Goal: Complete application form: Complete application form

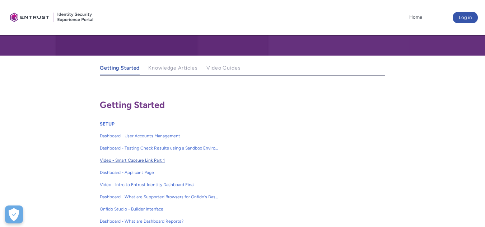
scroll to position [102, 0]
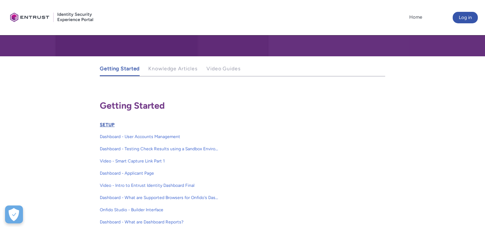
click at [107, 122] on link "SETUP" at bounding box center [107, 124] width 15 height 5
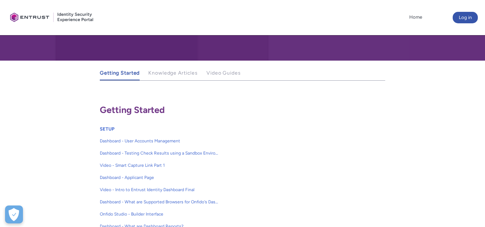
scroll to position [98, 0]
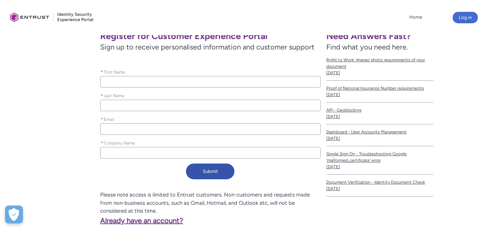
scroll to position [139, 0]
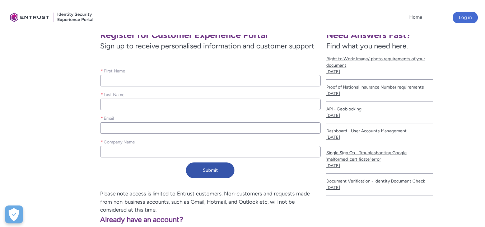
click at [137, 83] on input "* First Name" at bounding box center [210, 80] width 220 height 11
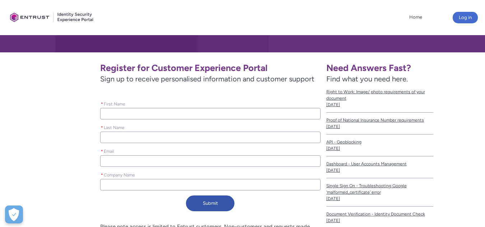
type lightning-primitive-input-simple "J"
type input "J"
type lightning-primitive-input-simple "Je"
type input "Je"
type lightning-primitive-input-simple "Jee"
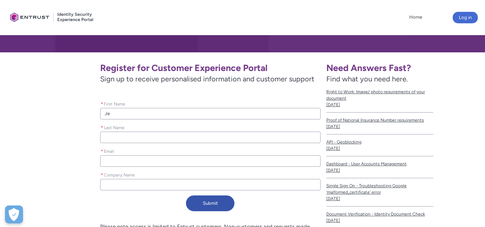
type input "Jee"
type lightning-primitive-input-simple "Jeet"
type input "Jeet"
type lightning-primitive-input-simple "[PERSON_NAME]"
type input "[PERSON_NAME]"
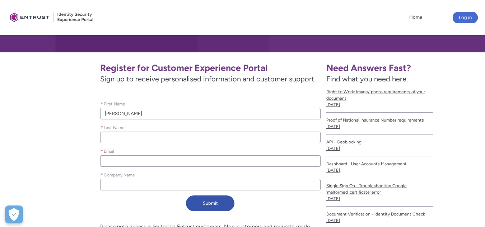
type lightning-primitive-input-simple "D"
type input "D"
type lightning-primitive-input-simple "De"
type input "De"
type lightning-primitive-input-simple "Dew"
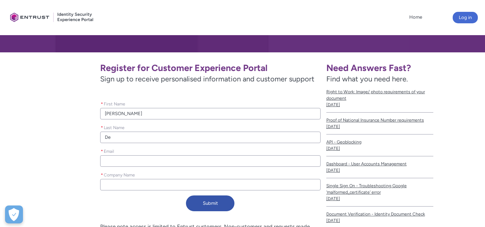
type input "Dew"
type lightning-primitive-input-simple "[DEMOGRAPHIC_DATA]"
type input "[DEMOGRAPHIC_DATA]"
type lightning-primitive-input-simple "[PERSON_NAME]"
type input "[PERSON_NAME]"
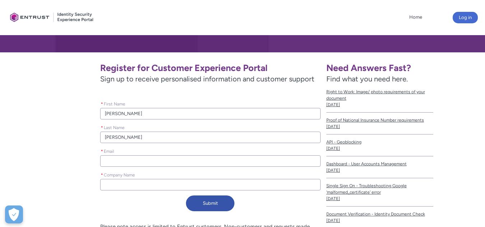
type lightning-primitive-input-simple "[PERSON_NAME]"
type input "[PERSON_NAME]"
type lightning-primitive-input-simple "Dewanga"
type input "Dewanga"
type lightning-primitive-input-simple "[PERSON_NAME]"
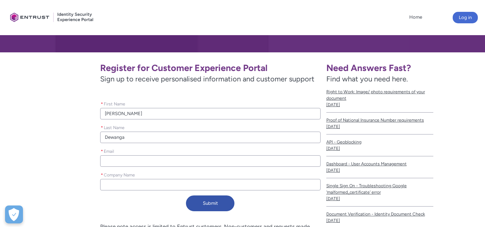
type input "[PERSON_NAME]"
click at [149, 159] on input "* Email" at bounding box center [210, 160] width 220 height 11
type lightning-primitive-input-simple "j"
type input "j"
type lightning-primitive-input-simple "je"
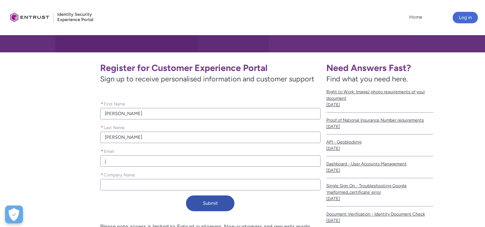
type input "je"
type lightning-primitive-input-simple "jee"
type input "jee"
type lightning-primitive-input-simple "jeet"
type input "jeet"
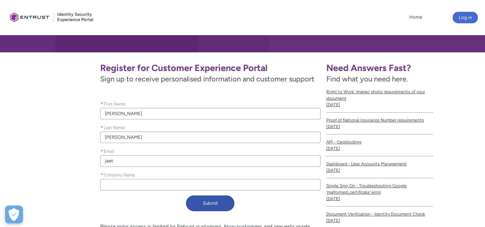
type lightning-primitive-input-simple "[PERSON_NAME]"
type input "[PERSON_NAME]"
type lightning-primitive-input-simple "[PERSON_NAME]."
type input "[PERSON_NAME]."
type lightning-primitive-input-simple "[PERSON_NAME].k"
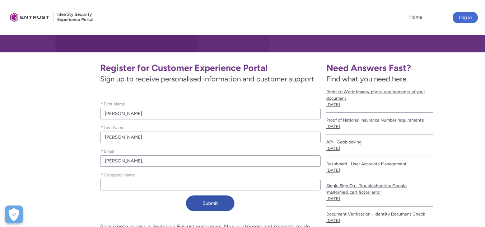
type input "[PERSON_NAME].k"
type lightning-primitive-input-simple "[PERSON_NAME].ku"
type input "[PERSON_NAME].ku"
type lightning-primitive-input-simple "[PERSON_NAME].kum"
type input "[PERSON_NAME].kum"
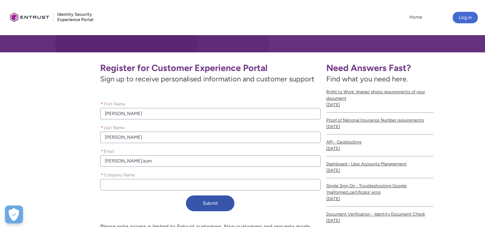
type lightning-primitive-input-simple "[PERSON_NAME].kuma"
type input "[PERSON_NAME].kuma"
type lightning-primitive-input-simple "[PERSON_NAME].[PERSON_NAME]"
type input "[PERSON_NAME].[PERSON_NAME]"
type lightning-primitive-input-simple "[PERSON_NAME].[PERSON_NAME]@"
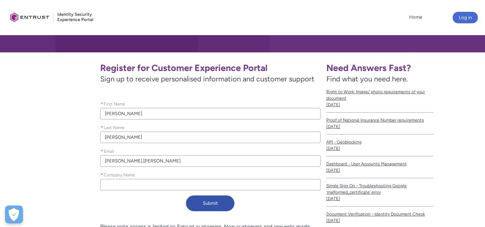
type input "[PERSON_NAME].[PERSON_NAME]@"
type lightning-primitive-input-simple "[PERSON_NAME].kumar@d"
type input "[PERSON_NAME].kumar@d"
type lightning-primitive-input-simple "[PERSON_NAME].kumar@de"
type input "[PERSON_NAME].kumar@de"
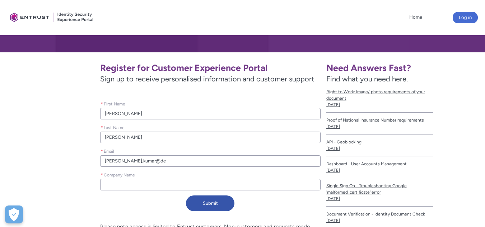
type lightning-primitive-input-simple "[PERSON_NAME].kumar@d"
type input "[PERSON_NAME].kumar@d"
type lightning-primitive-input-simple "[PERSON_NAME].[PERSON_NAME]@"
type input "[PERSON_NAME].[PERSON_NAME]@"
type lightning-primitive-input-simple "[PERSON_NAME]"
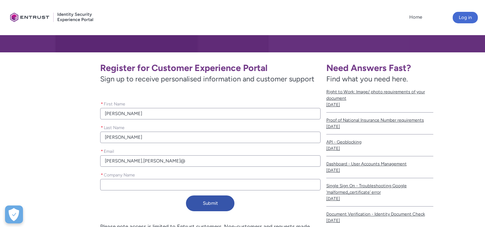
type input "[PERSON_NAME]"
type lightning-primitive-input-simple "[PERSON_NAME].kumar@pu"
type input "[PERSON_NAME].kumar@pu"
type lightning-primitive-input-simple "[PERSON_NAME]"
type input "[PERSON_NAME]"
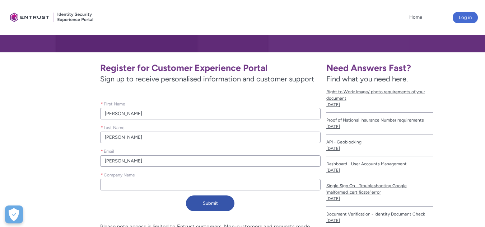
type lightning-primitive-input-simple "[PERSON_NAME]"
type input "[PERSON_NAME]"
type lightning-primitive-input-simple "[PERSON_NAME]"
type input "[PERSON_NAME]"
type lightning-primitive-input-simple "[PERSON_NAME]"
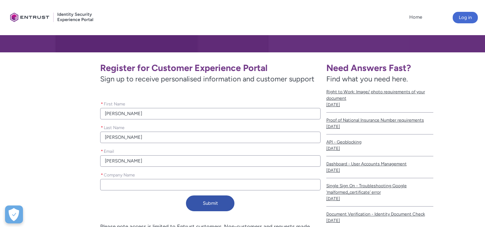
type input "[PERSON_NAME]"
type lightning-primitive-input-simple "[PERSON_NAME]"
type input "[PERSON_NAME]"
type lightning-primitive-input-simple "[PERSON_NAME]"
type input "[PERSON_NAME]"
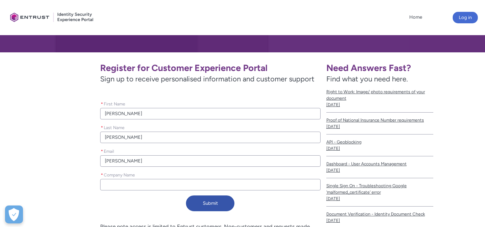
type lightning-primitive-input-simple "[PERSON_NAME]"
type input "[PERSON_NAME]"
type lightning-primitive-input-simple "[PERSON_NAME]"
type input "[PERSON_NAME]"
type lightning-primitive-input-simple "[PERSON_NAME].kumar@purpleplumf"
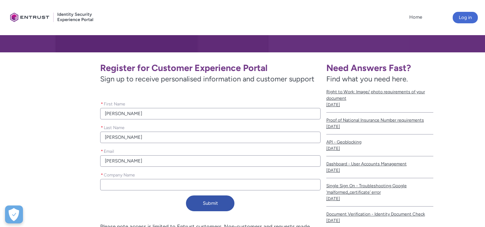
type input "[PERSON_NAME].kumar@purpleplumf"
type lightning-primitive-input-simple "[PERSON_NAME]"
type input "[PERSON_NAME]"
type lightning-primitive-input-simple "[PERSON_NAME].kumar@purpleplumf"
type input "[PERSON_NAME].kumar@purpleplumf"
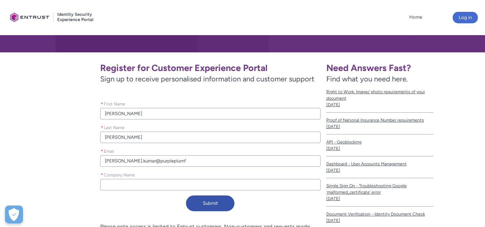
type lightning-primitive-input-simple "[PERSON_NAME]"
type input "[PERSON_NAME]"
type lightning-primitive-input-simple "[PERSON_NAME]."
type input "[PERSON_NAME]."
type lightning-primitive-input-simple "[PERSON_NAME]"
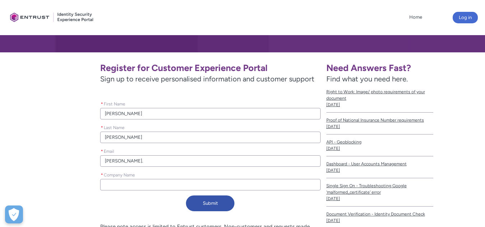
type input "[PERSON_NAME]"
type lightning-primitive-input-simple "[PERSON_NAME][EMAIL_ADDRESS][DOMAIN_NAME]"
type input "[PERSON_NAME][EMAIL_ADDRESS][DOMAIN_NAME]"
type lightning-primitive-input-simple "[PERSON_NAME][EMAIL_ADDRESS][DOMAIN_NAME]"
type input "[PERSON_NAME][EMAIL_ADDRESS][DOMAIN_NAME]"
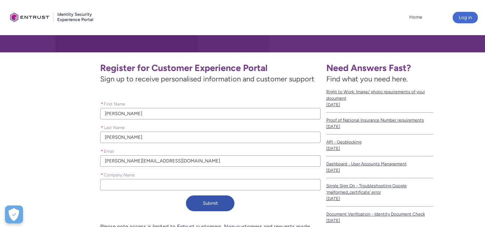
click at [113, 181] on input "* Company Name" at bounding box center [210, 184] width 220 height 11
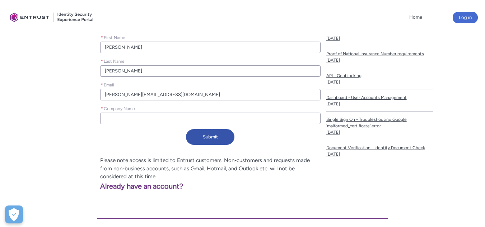
scroll to position [188, 0]
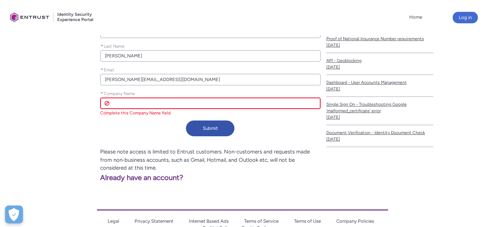
click at [106, 104] on input "* Company Name" at bounding box center [210, 103] width 220 height 11
click at [123, 103] on input "* Company Name" at bounding box center [210, 103] width 220 height 11
type lightning-primitive-input-simple "P"
type input "P"
type lightning-primitive-input-simple "PU"
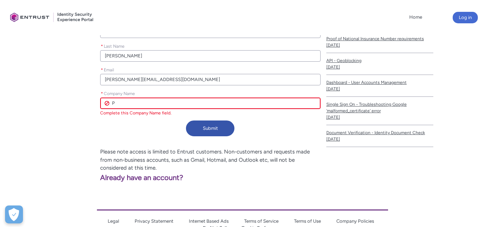
type input "PU"
type lightning-primitive-input-simple "P"
type input "P"
type lightning-primitive-input-simple "Pu"
type input "Pu"
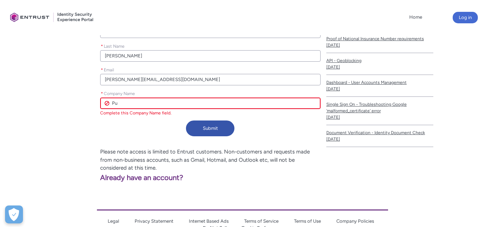
type lightning-primitive-input-simple "Pur"
type input "Pur"
type lightning-primitive-input-simple "Purp"
type input "Purp"
type lightning-primitive-input-simple "Purpl"
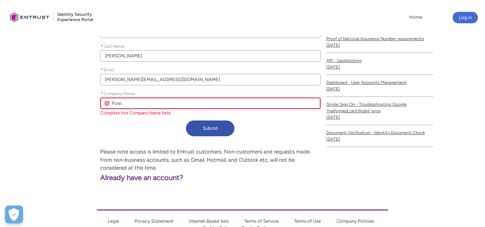
type input "Purpl"
type lightning-primitive-input-simple "Purple"
type input "Purple"
type lightning-primitive-input-simple "PurpleP"
type input "PurpleP"
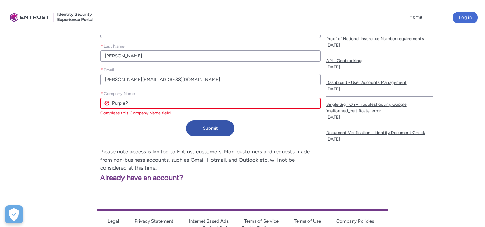
type lightning-primitive-input-simple "PurplePl"
type input "PurplePl"
type lightning-primitive-input-simple "PurpleP"
type input "PurpleP"
type lightning-primitive-input-simple "Purple"
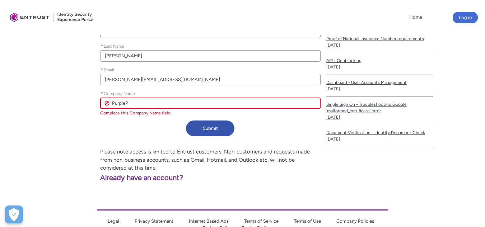
type input "Purple"
type lightning-primitive-input-simple "Purplep"
type input "Purplep"
type lightning-primitive-input-simple "Purplepl"
type input "Purplepl"
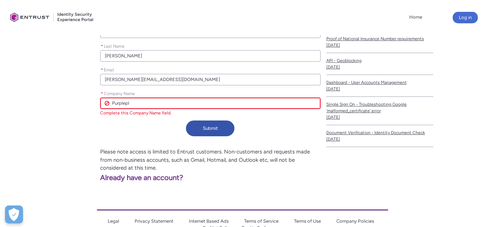
type lightning-primitive-input-simple "Purpleplu"
type input "Purpleplu"
type lightning-primitive-input-simple "Purpleplum"
type input "Purpleplum"
type lightning-primitive-input-simple "Purpleplum"
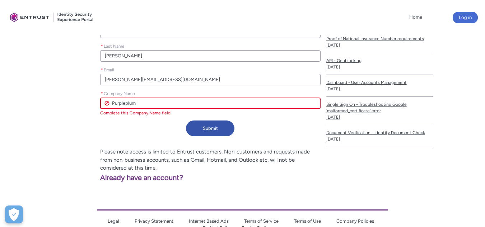
type input "Purpleplum"
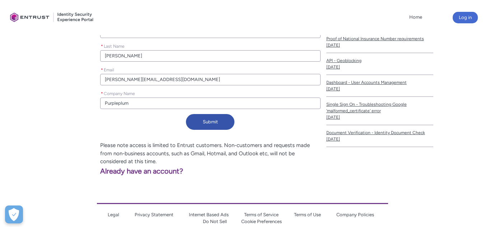
type lightning-primitive-input-simple "Purpleplum p"
type input "Purpleplum p"
type lightning-primitive-input-simple "Purpleplum pu"
type input "Purpleplum pu"
type lightning-primitive-input-simple "Purpleplum p"
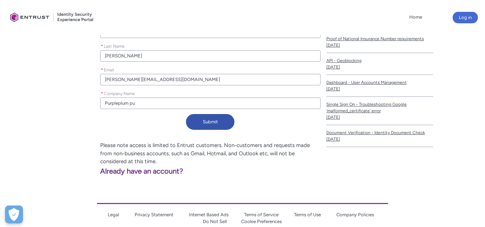
type input "Purpleplum p"
type lightning-primitive-input-simple "Purpleplum"
type input "Purpleplum"
paste input "Digital Solutions Pvt Ltd"
type lightning-primitive-input-simple "Purpleplum Digital Solutions Pvt Ltd"
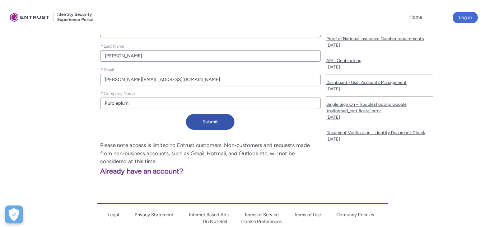
type input "Purpleplum Digital Solutions Pvt Ltd"
click at [130, 122] on div "Submit" at bounding box center [210, 123] width 220 height 19
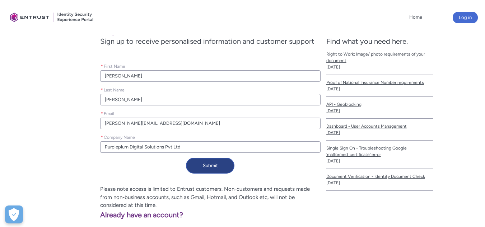
scroll to position [143, 0]
click at [177, 122] on input "[PERSON_NAME][EMAIL_ADDRESS][DOMAIN_NAME]" at bounding box center [210, 123] width 220 height 11
click at [114, 125] on input "[PERSON_NAME][EMAIL_ADDRESS][DOMAIN_NAME]" at bounding box center [210, 123] width 220 height 11
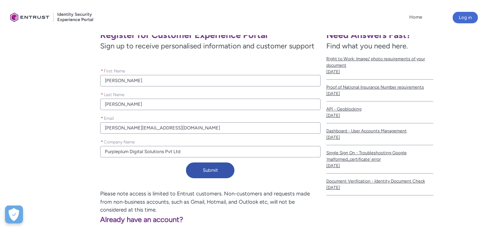
scroll to position [140, 0]
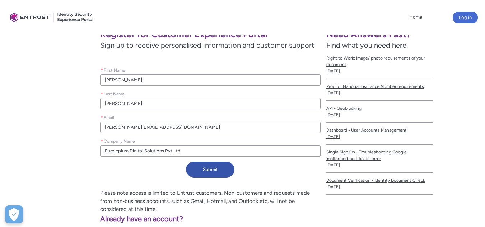
click at [139, 125] on input "[PERSON_NAME][EMAIL_ADDRESS][DOMAIN_NAME]" at bounding box center [210, 127] width 220 height 11
click at [178, 127] on input "[PERSON_NAME][EMAIL_ADDRESS][DOMAIN_NAME]" at bounding box center [210, 127] width 220 height 11
click at [178, 129] on input "[PERSON_NAME][EMAIL_ADDRESS][DOMAIN_NAME]" at bounding box center [210, 127] width 220 height 11
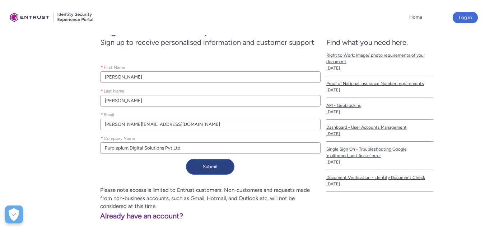
scroll to position [140, 0]
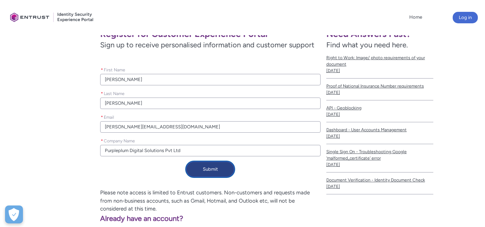
click at [212, 169] on button "Submit" at bounding box center [210, 170] width 48 height 16
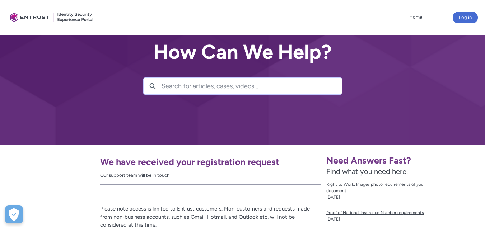
scroll to position [0, 0]
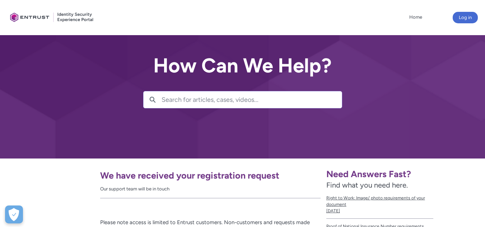
click at [30, 17] on div at bounding box center [52, 18] width 90 height 28
